Goal: Information Seeking & Learning: Learn about a topic

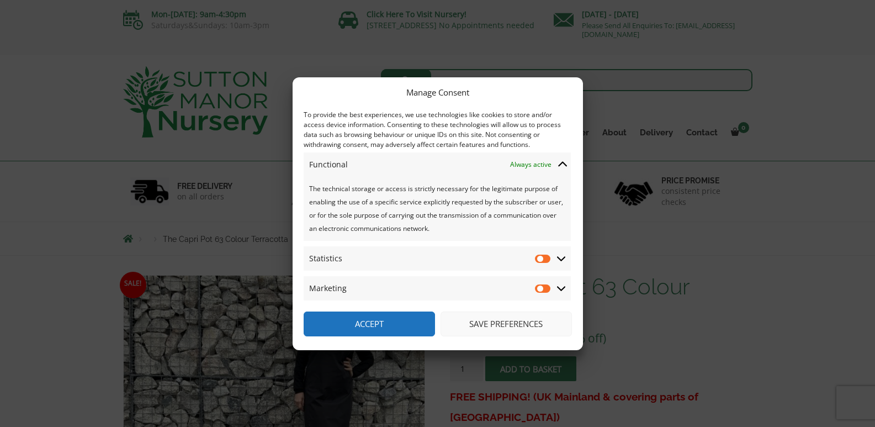
click at [563, 255] on icon at bounding box center [561, 259] width 9 height 10
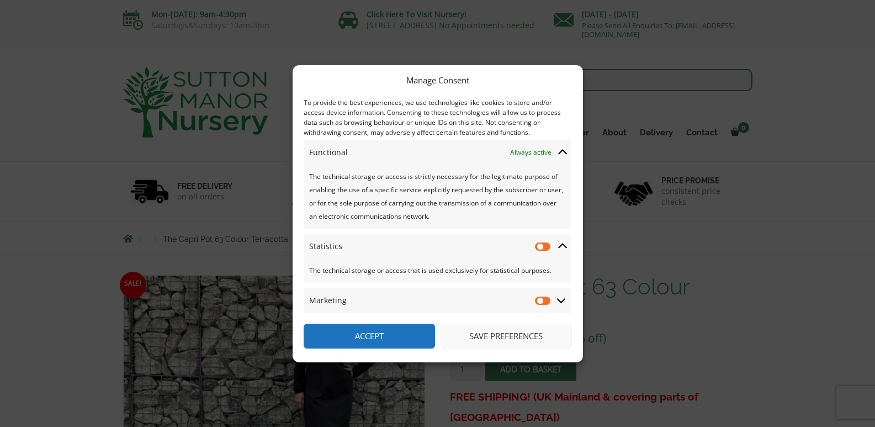
click at [626, 330] on div "Manage Consent To provide the best experiences, we use technologies like cookie…" at bounding box center [437, 213] width 875 height 427
click at [540, 244] on input "Statistics" at bounding box center [543, 246] width 17 height 11
click at [541, 247] on input "Statistics" at bounding box center [543, 246] width 17 height 11
checkbox input "false"
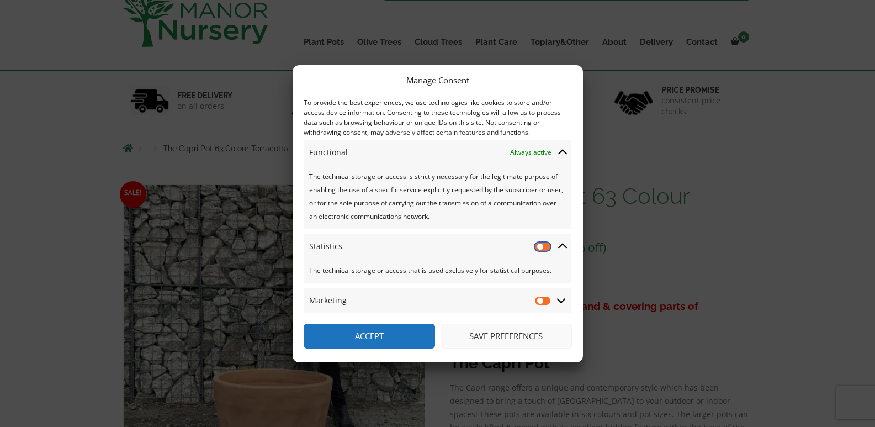
scroll to position [110, 0]
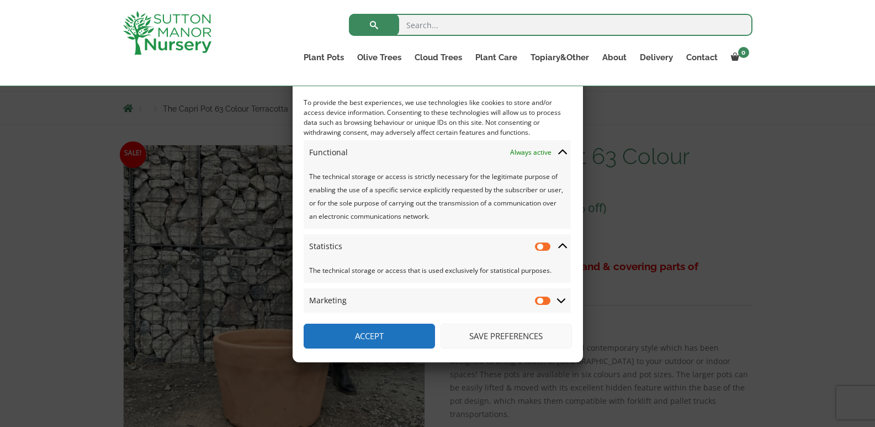
click at [512, 331] on button "Save preferences" at bounding box center [506, 336] width 131 height 25
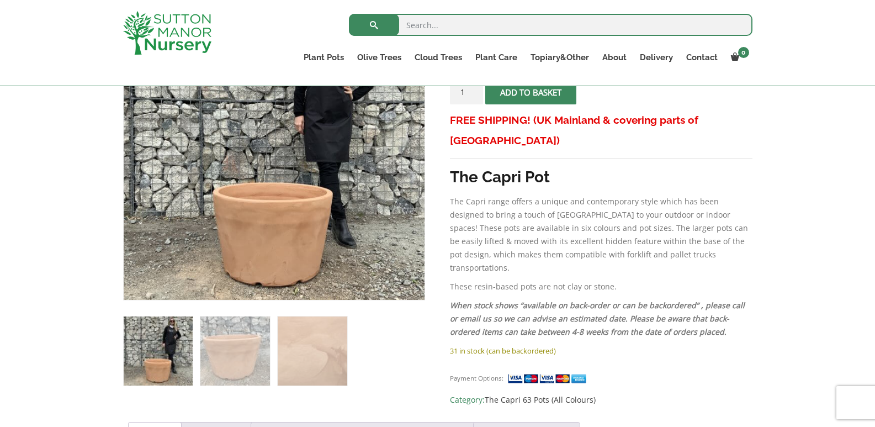
scroll to position [276, 0]
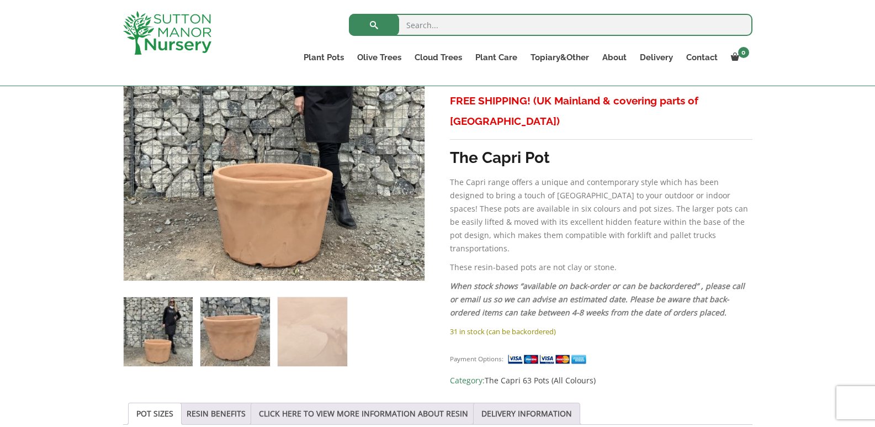
click at [244, 326] on img at bounding box center [234, 331] width 69 height 69
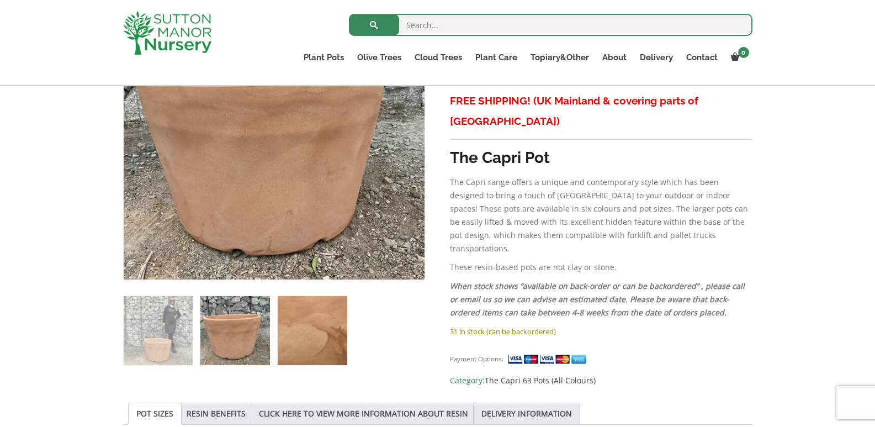
click at [305, 330] on img at bounding box center [312, 330] width 69 height 69
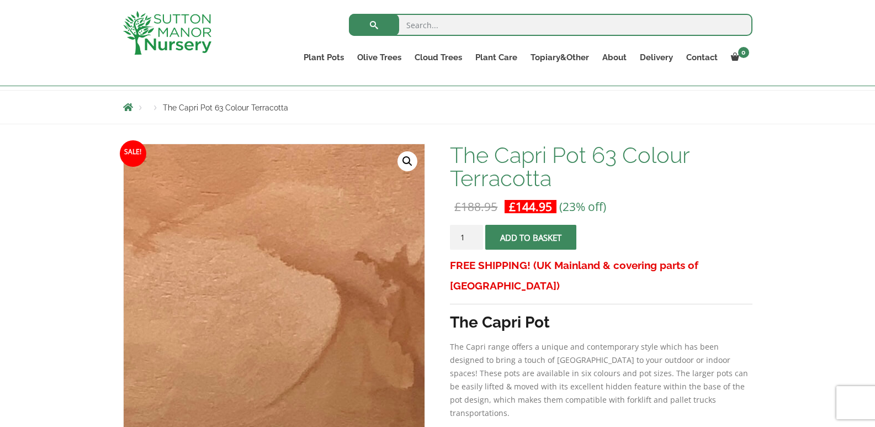
scroll to position [110, 0]
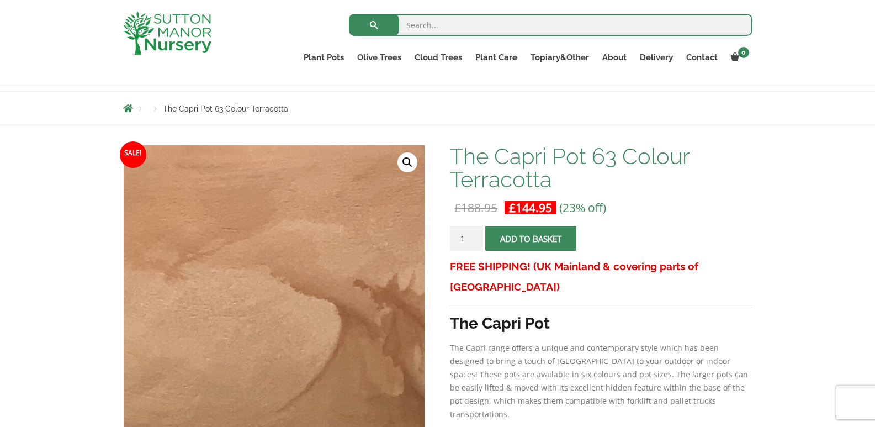
click at [424, 28] on input "search" at bounding box center [551, 25] width 404 height 22
type input "terracotta"
click at [349, 14] on button "submit" at bounding box center [374, 25] width 50 height 22
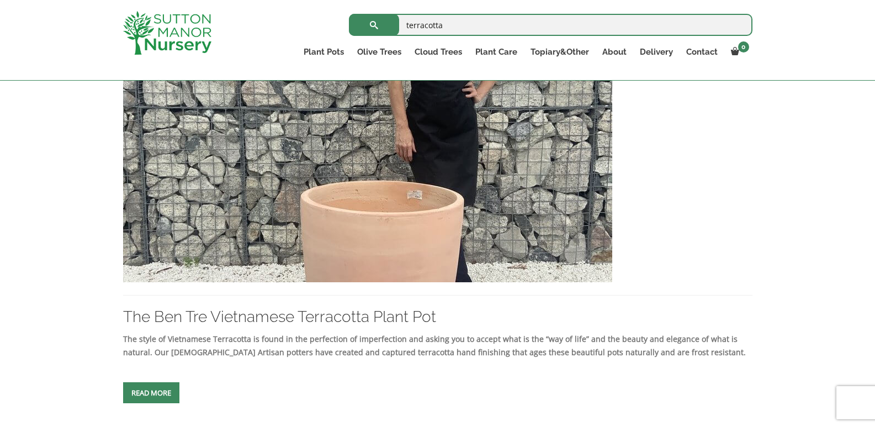
scroll to position [718, 0]
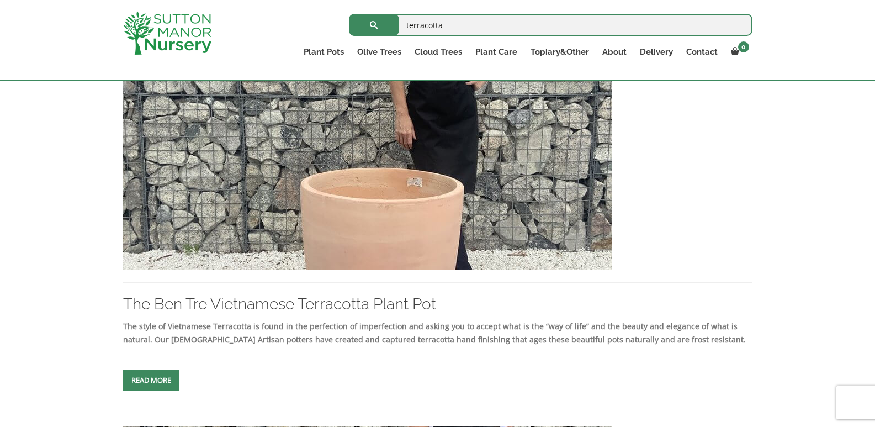
click at [164, 378] on link "Read more" at bounding box center [151, 379] width 56 height 21
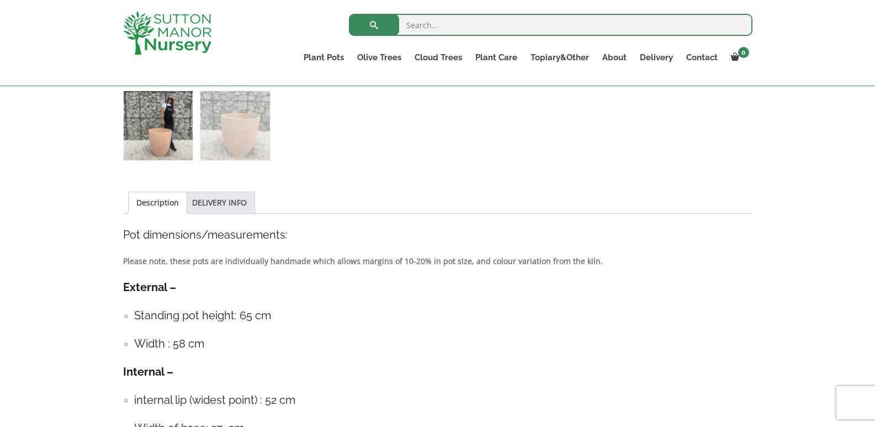
scroll to position [261, 0]
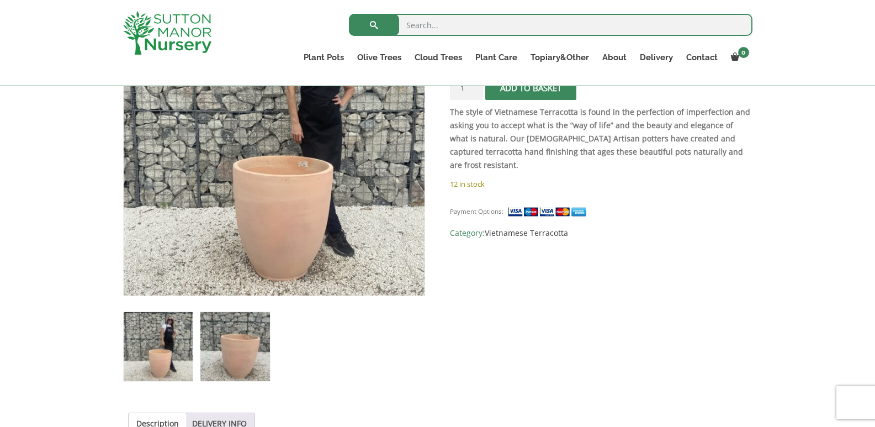
click at [220, 358] on img at bounding box center [234, 346] width 69 height 69
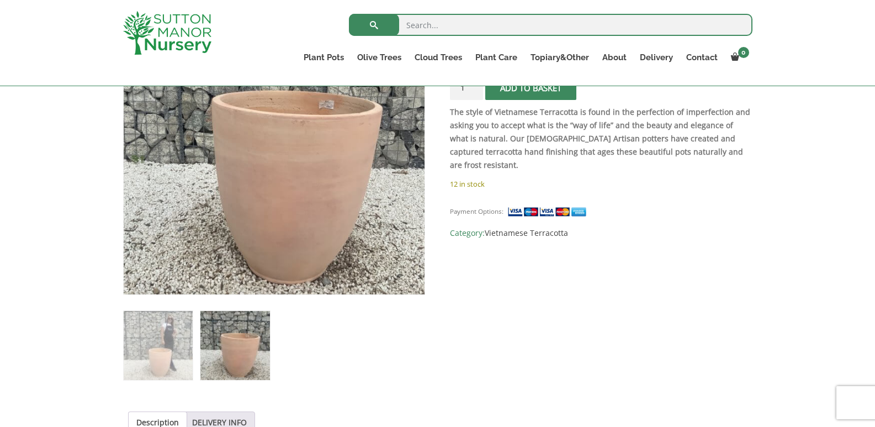
click at [198, 356] on ol at bounding box center [274, 338] width 302 height 86
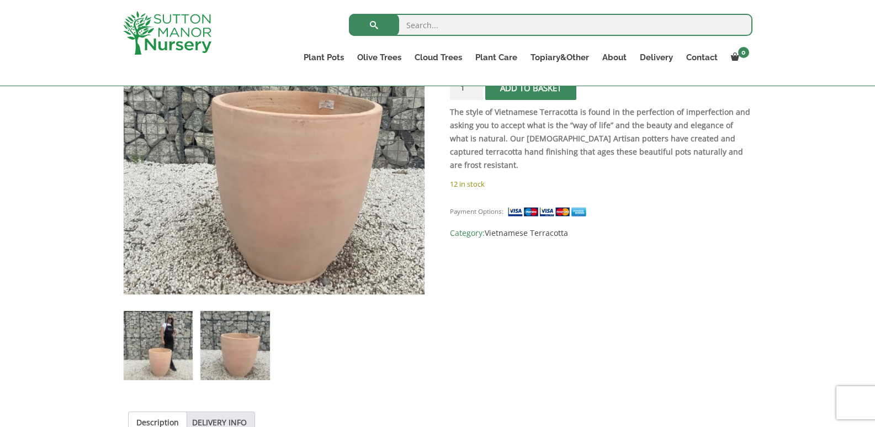
click at [178, 356] on img at bounding box center [158, 345] width 69 height 69
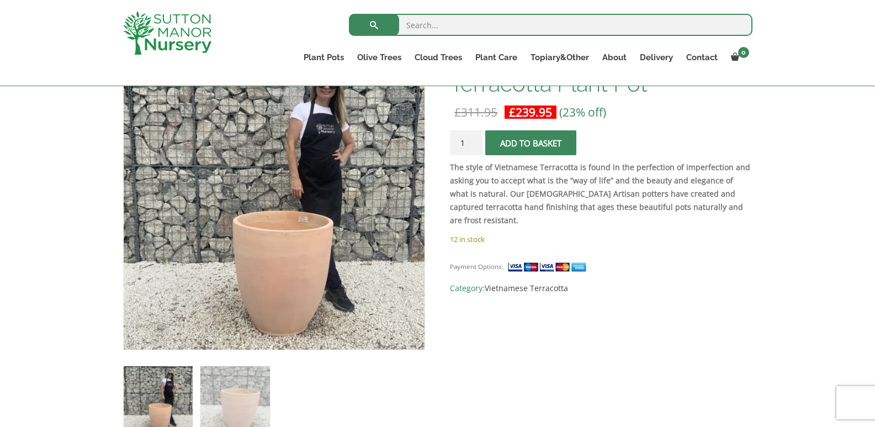
scroll to position [151, 0]
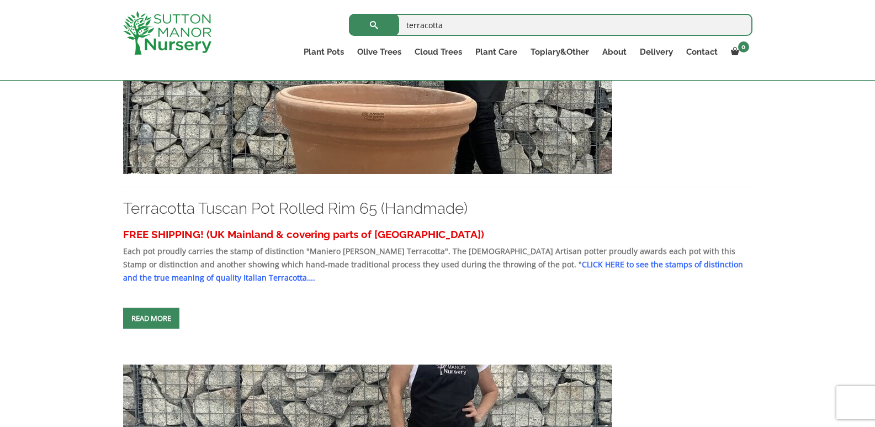
scroll to position [387, 0]
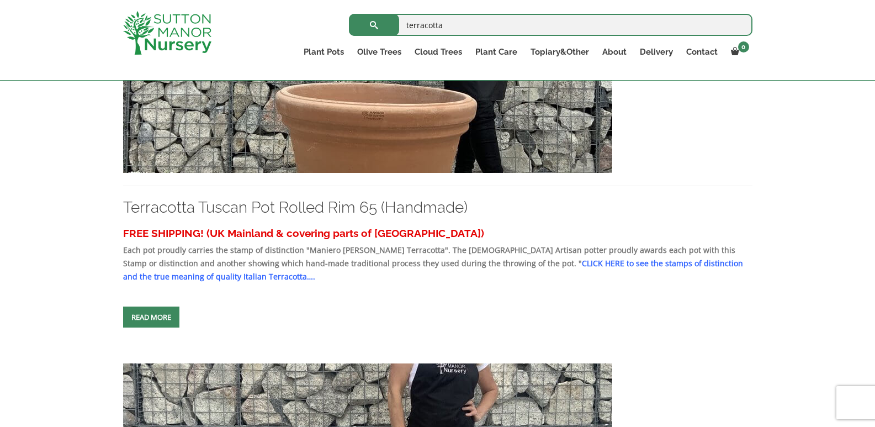
click at [151, 317] on span at bounding box center [151, 317] width 0 height 0
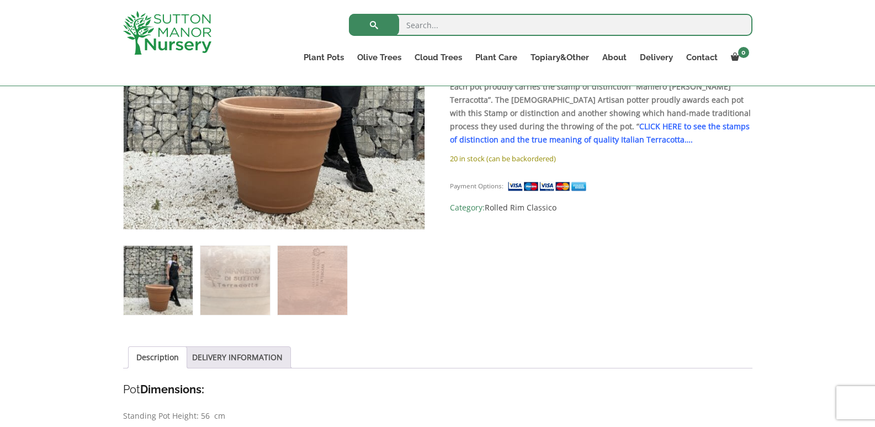
scroll to position [166, 0]
